Goal: Transaction & Acquisition: Download file/media

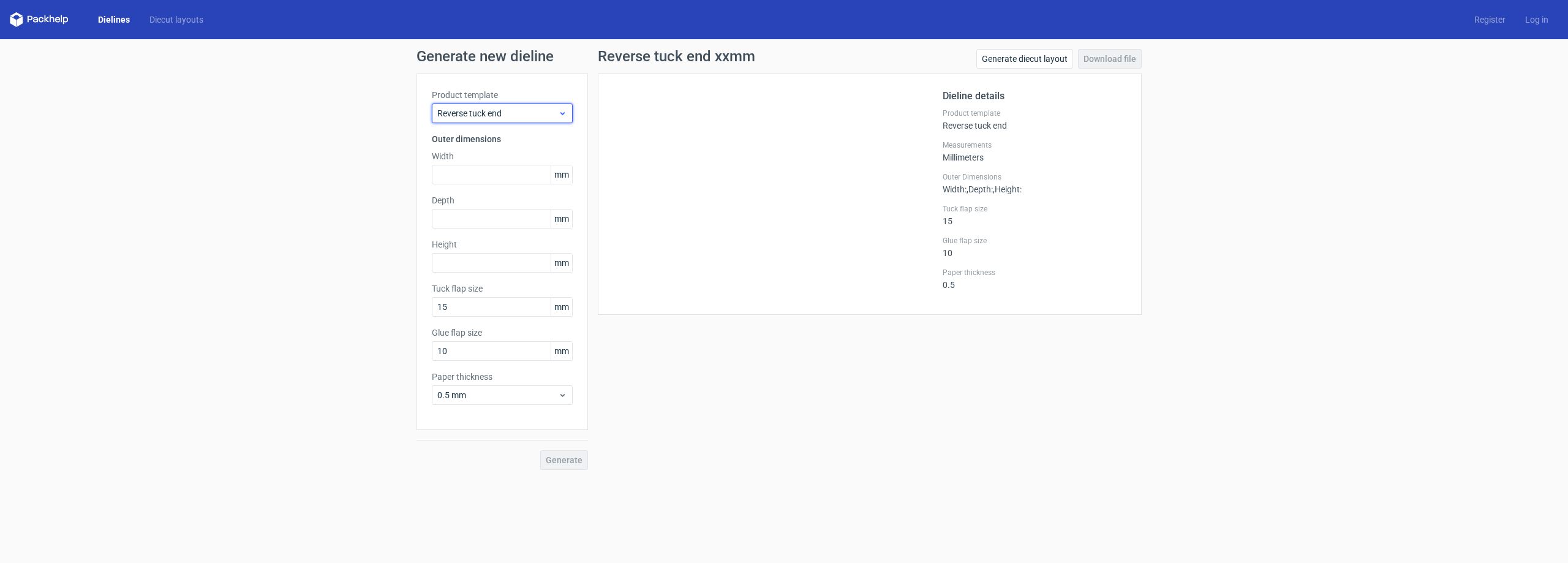
click at [497, 114] on span "Reverse tuck end" at bounding box center [497, 113] width 120 height 12
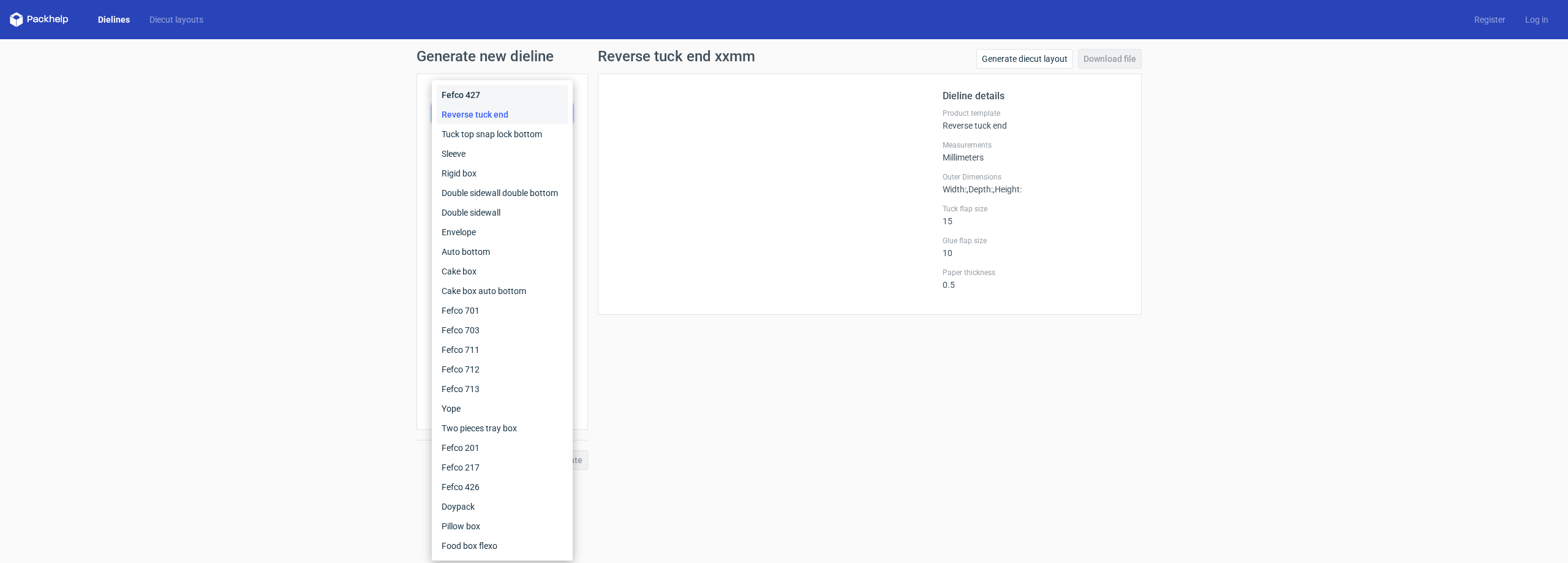
click at [489, 101] on div "Fefco 427" at bounding box center [502, 95] width 131 height 20
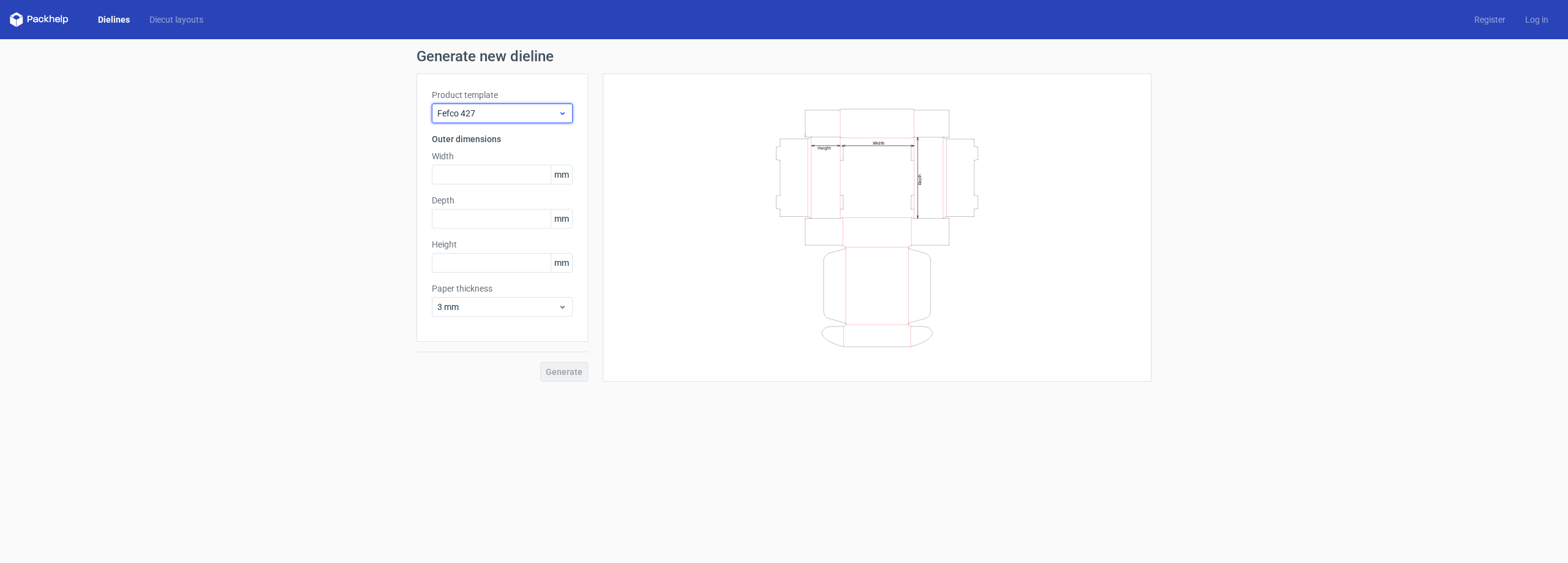
click at [499, 113] on span "Fefco 427" at bounding box center [497, 113] width 120 height 12
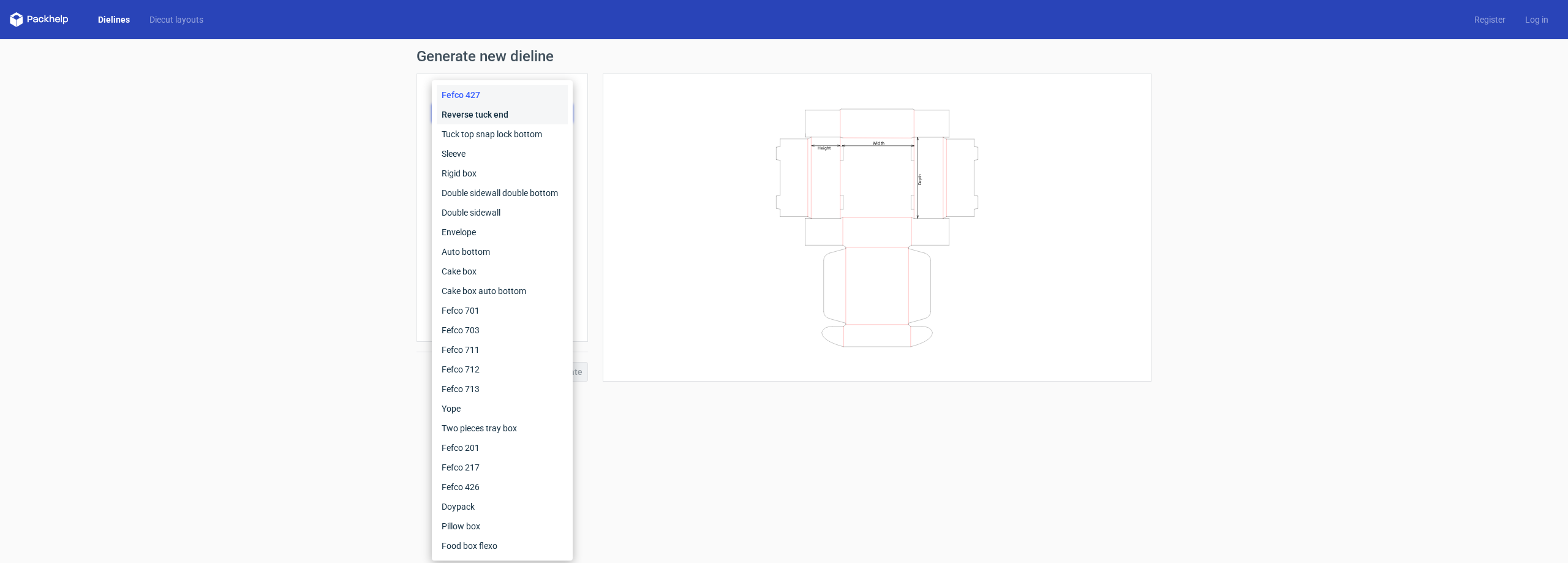
click at [499, 116] on div "Reverse tuck end" at bounding box center [502, 114] width 131 height 20
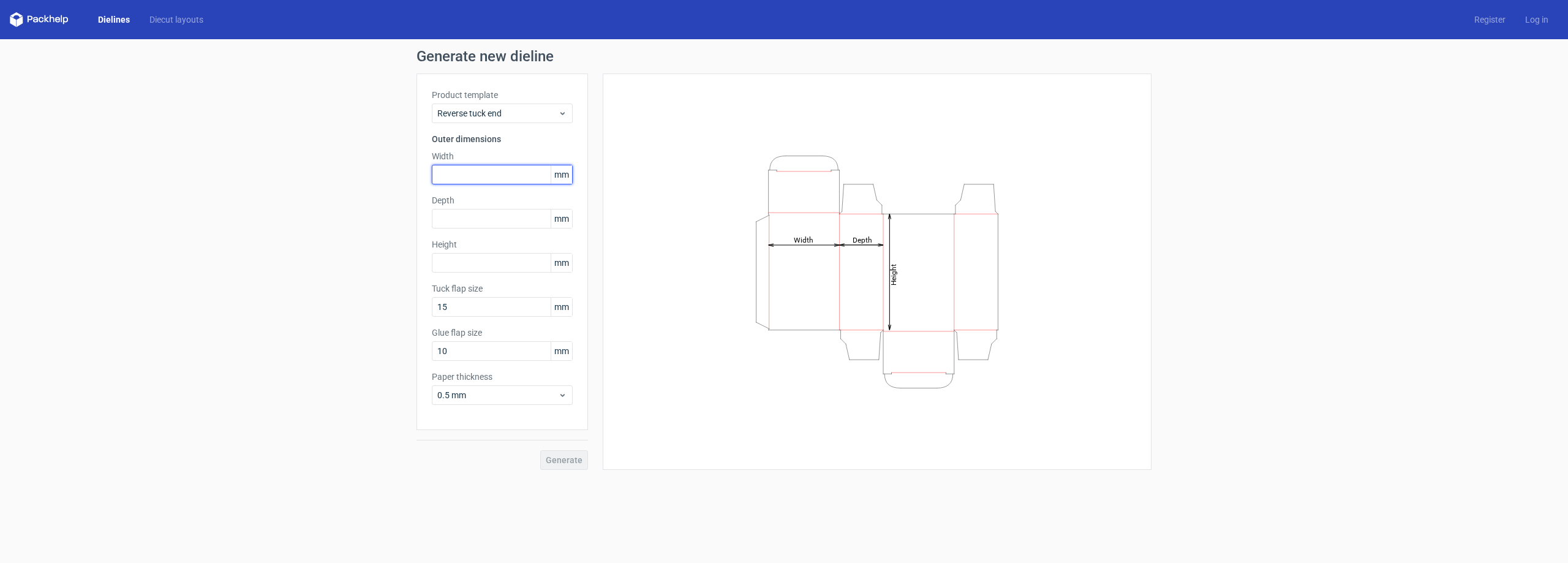
click at [492, 177] on input "text" at bounding box center [502, 174] width 141 height 20
type input "350"
type input "100"
click at [561, 464] on span "Generate" at bounding box center [564, 459] width 36 height 8
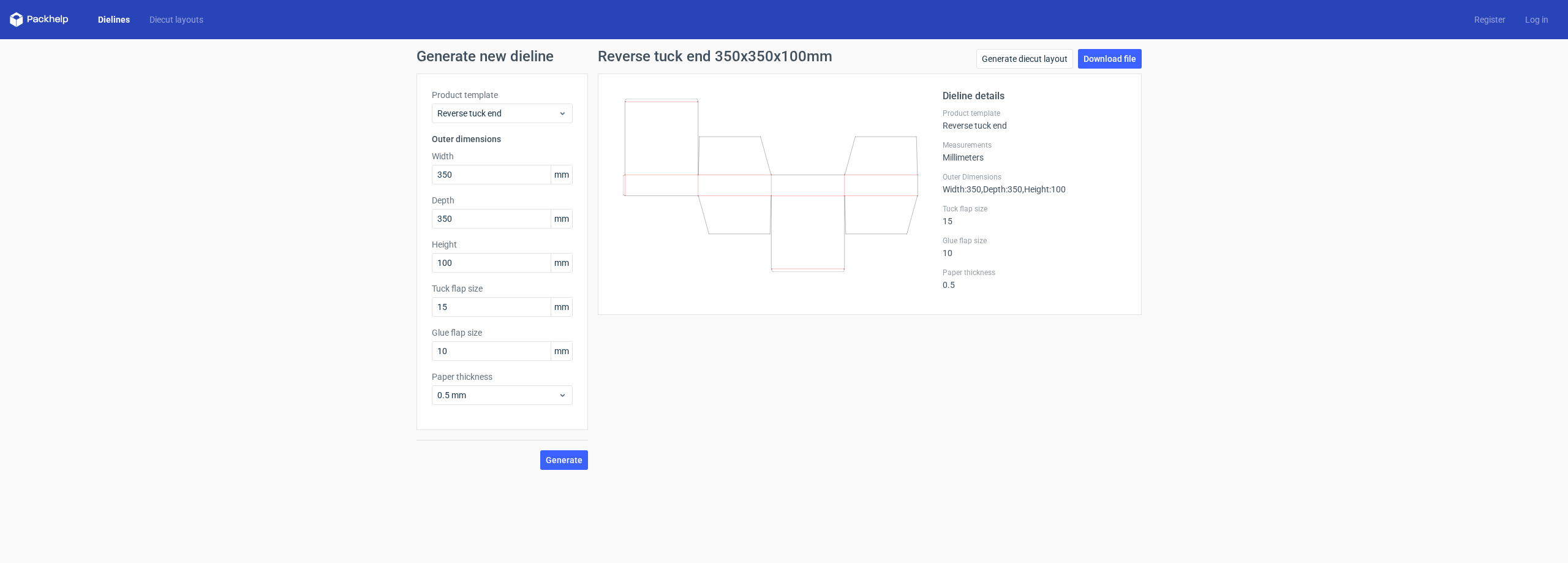
click at [518, 123] on div "Product template Reverse tuck end Outer dimensions Width 350 mm Depth 350 mm He…" at bounding box center [502, 252] width 171 height 356
click at [518, 117] on span "Reverse tuck end" at bounding box center [497, 113] width 120 height 12
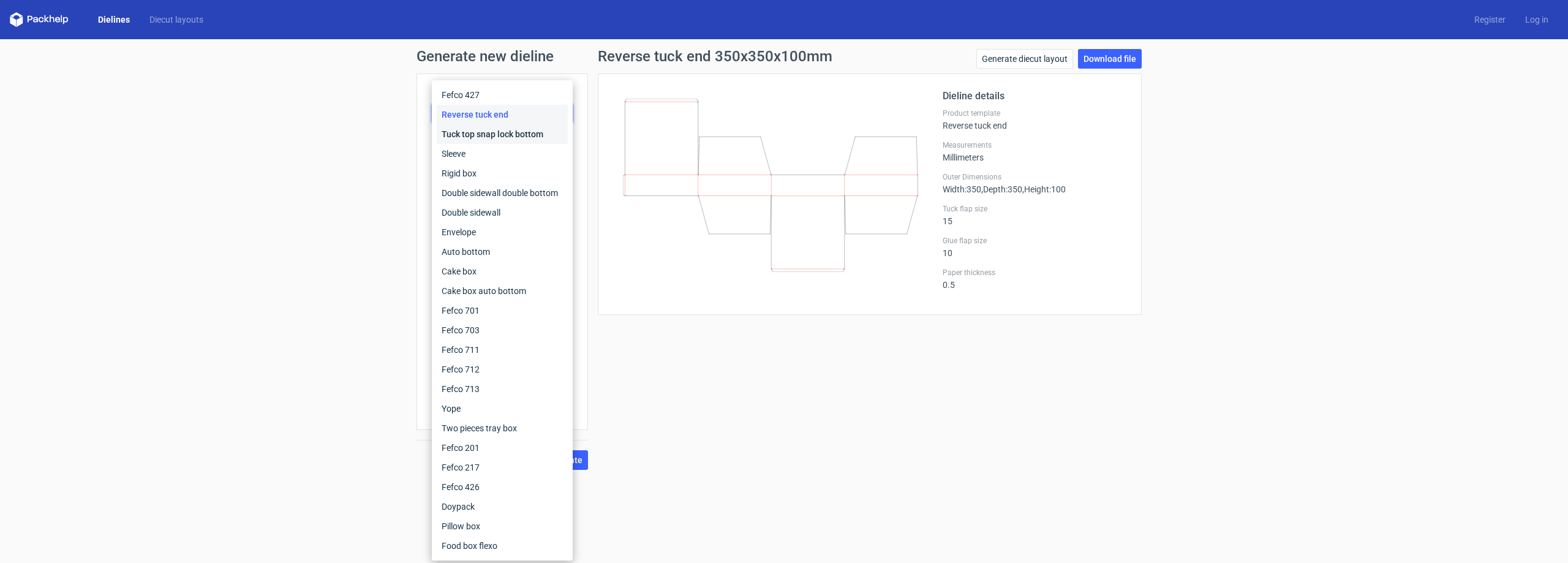
click at [495, 132] on div "Tuck top snap lock bottom" at bounding box center [502, 134] width 131 height 20
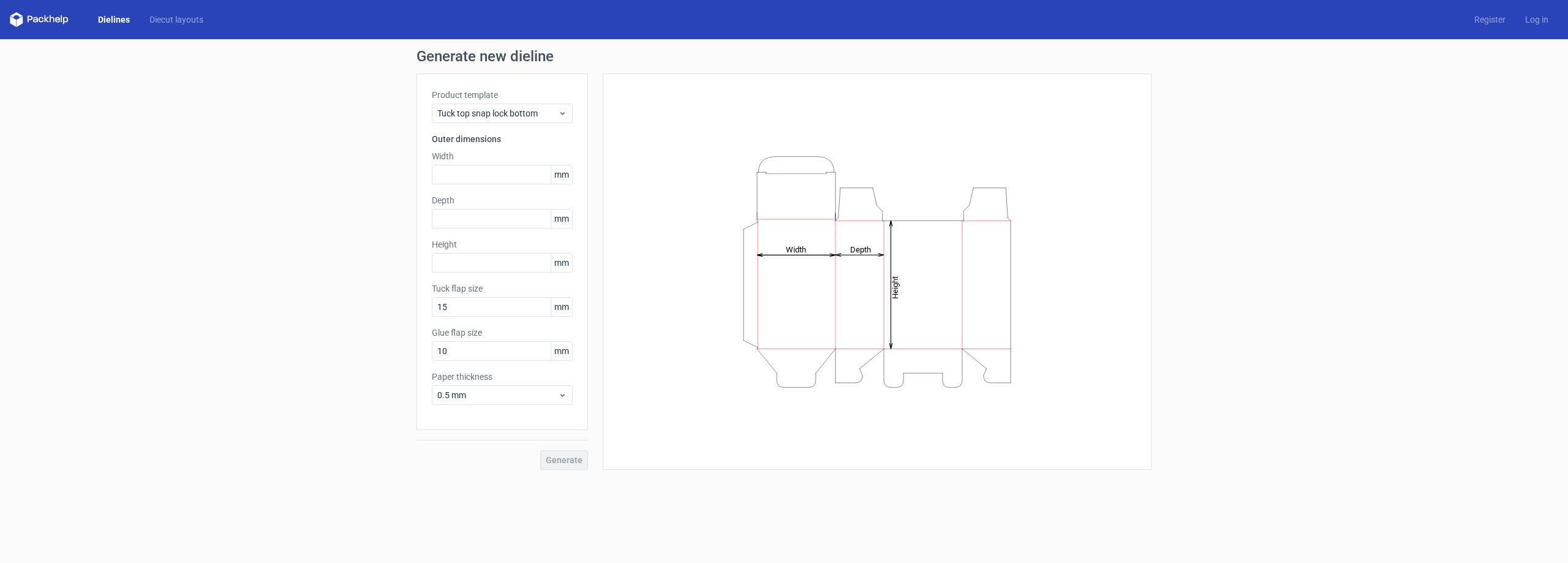
click at [493, 98] on label "Product template" at bounding box center [502, 95] width 141 height 12
click at [493, 94] on label "Product template" at bounding box center [502, 95] width 141 height 12
click at [496, 115] on span "Tuck top snap lock bottom" at bounding box center [497, 113] width 120 height 12
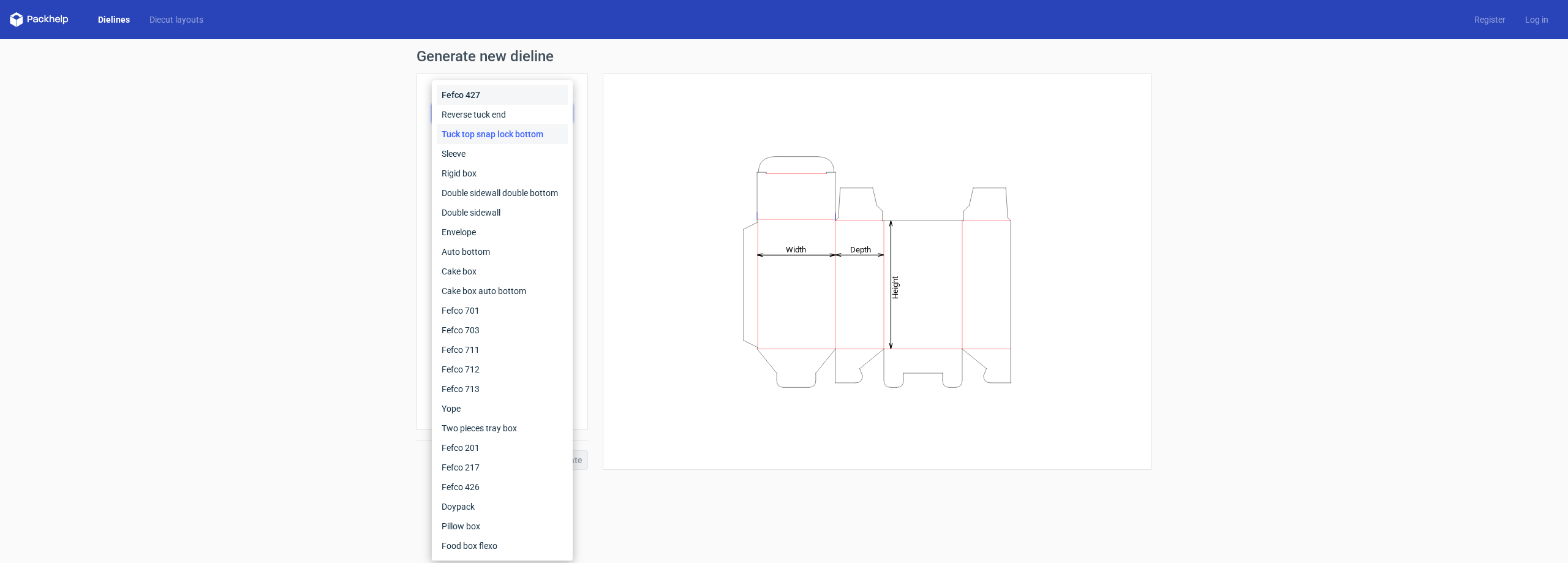
click at [493, 95] on div "Fefco 427" at bounding box center [502, 95] width 131 height 20
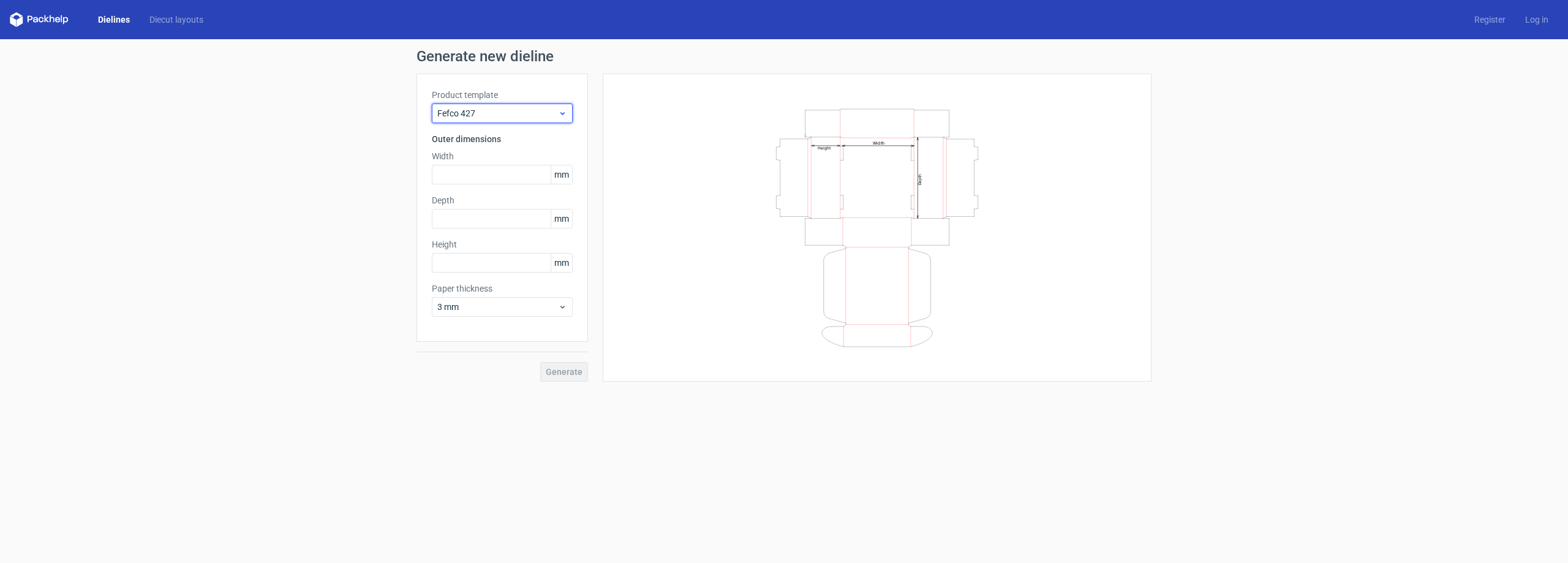
click at [490, 110] on span "Fefco 427" at bounding box center [497, 113] width 120 height 12
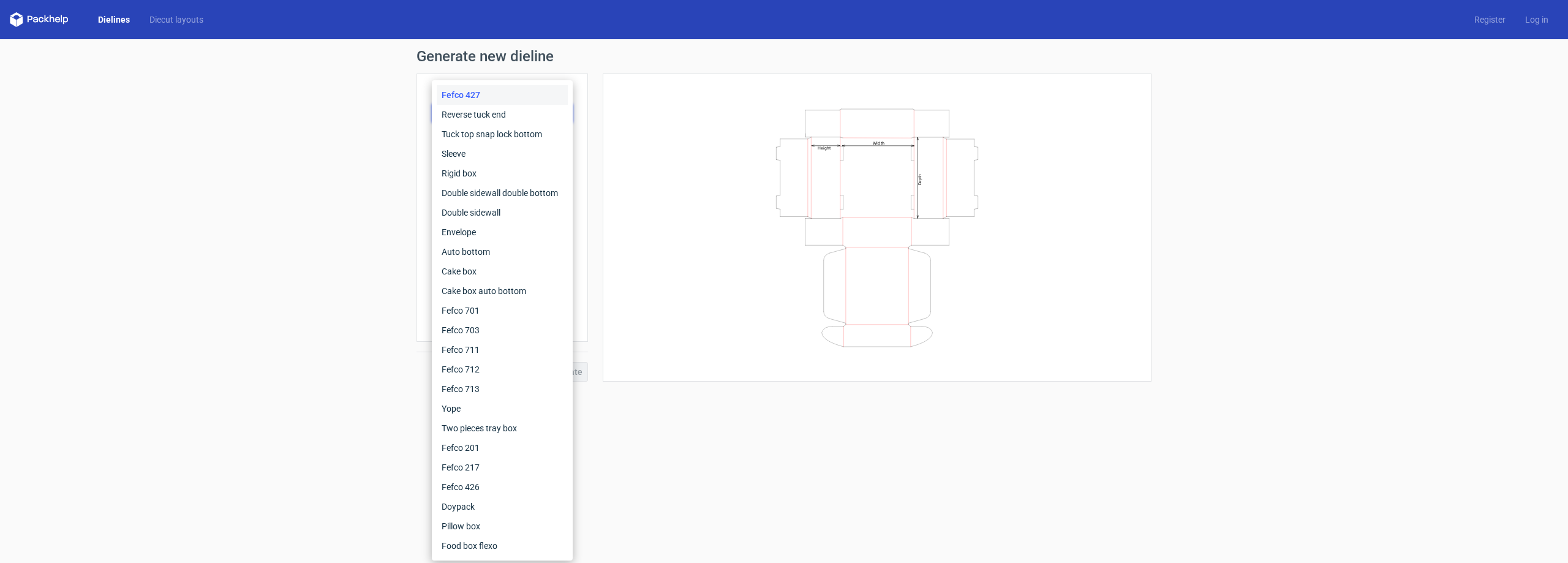
click at [484, 92] on div "Fefco 427" at bounding box center [502, 95] width 131 height 20
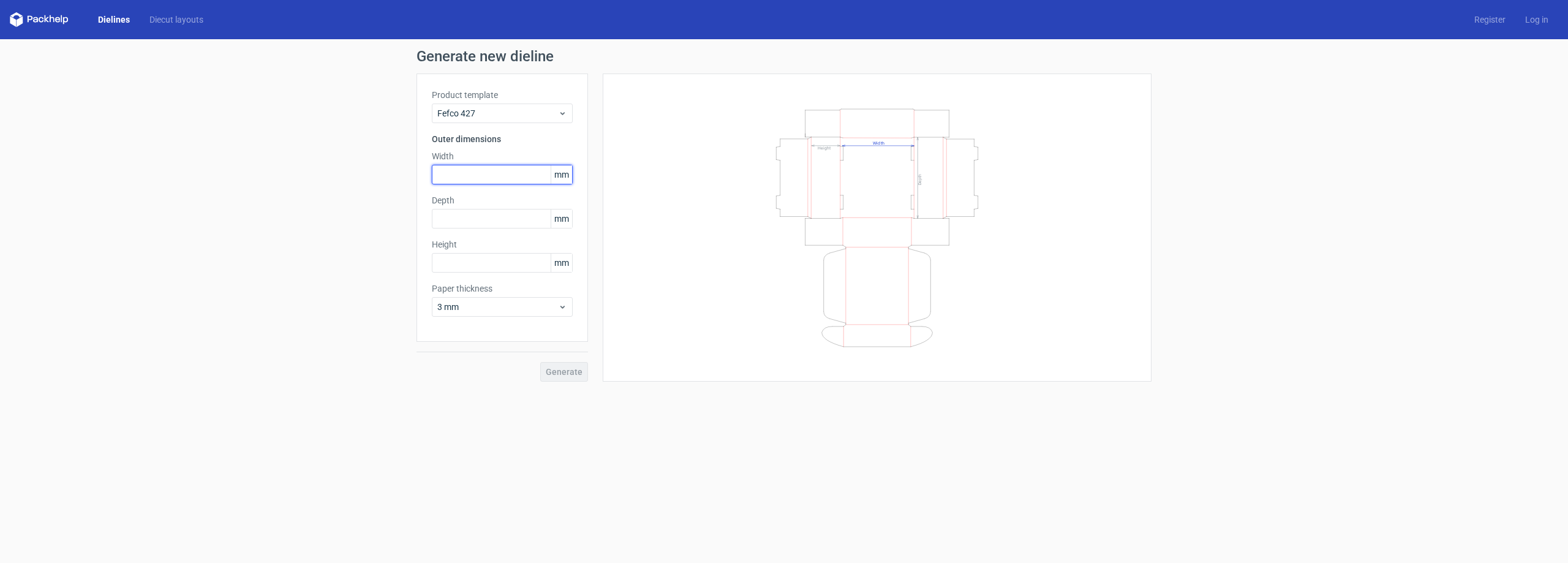
click at [482, 174] on input "text" at bounding box center [502, 174] width 141 height 20
type input "350"
type input "100"
click at [555, 371] on span "Generate" at bounding box center [564, 371] width 36 height 8
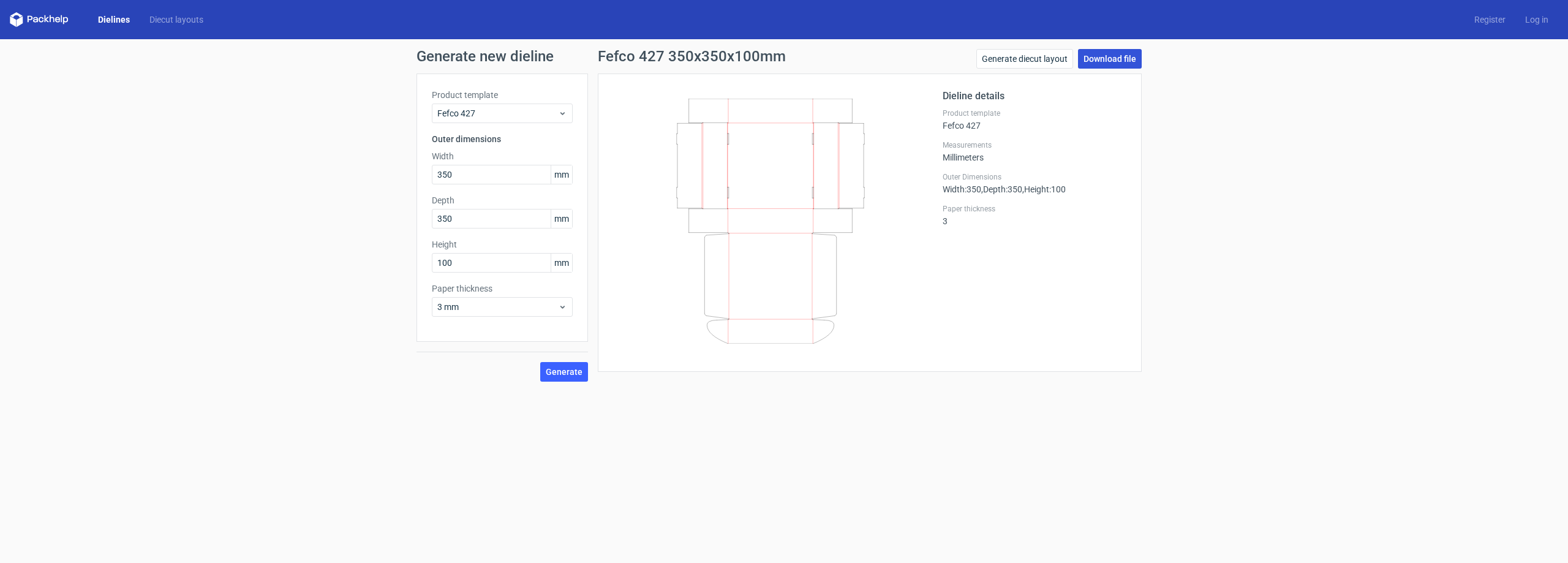
click at [1109, 56] on link "Download file" at bounding box center [1109, 59] width 64 height 20
